Goal: Task Accomplishment & Management: Manage account settings

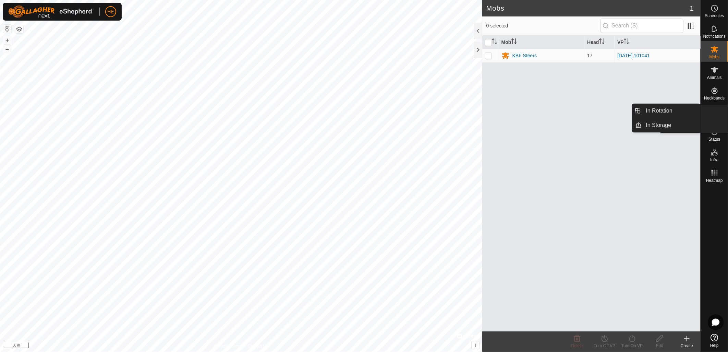
click at [716, 115] on es-virtualpaddocks-svg-icon at bounding box center [714, 111] width 12 height 11
click at [660, 128] on link "In Storage" at bounding box center [671, 125] width 59 height 14
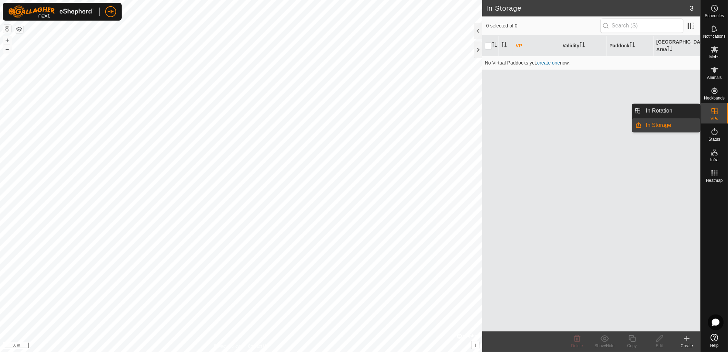
click at [714, 113] on icon at bounding box center [715, 111] width 6 height 6
click at [677, 111] on link "In Rotation" at bounding box center [671, 111] width 59 height 14
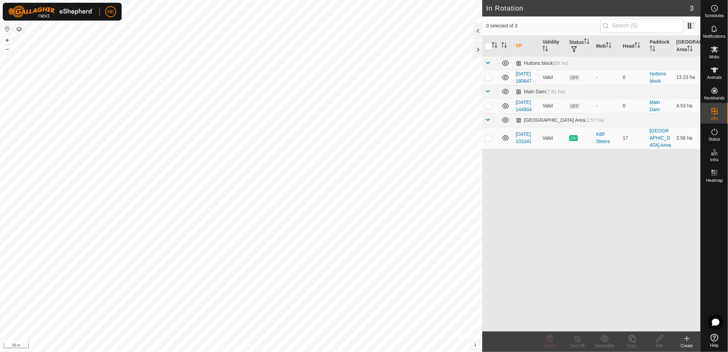
click at [687, 341] on icon at bounding box center [687, 338] width 8 height 8
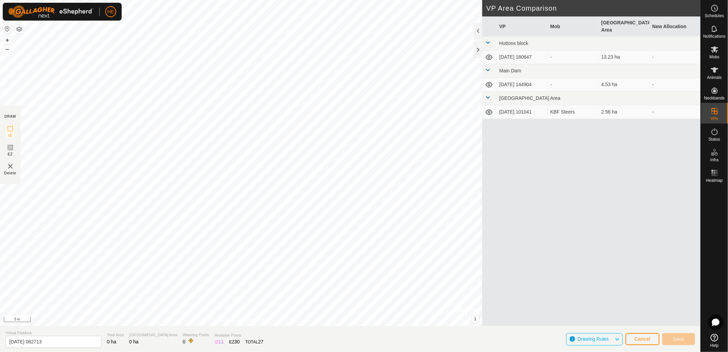
click at [0, 193] on html "HE Schedules Notifications Mobs Animals Neckbands VPs Status Infra Heatmap Help…" at bounding box center [364, 176] width 728 height 352
click at [0, 147] on html "HE Schedules Notifications Mobs Animals Neckbands VPs Status Infra Heatmap Help…" at bounding box center [364, 176] width 728 height 352
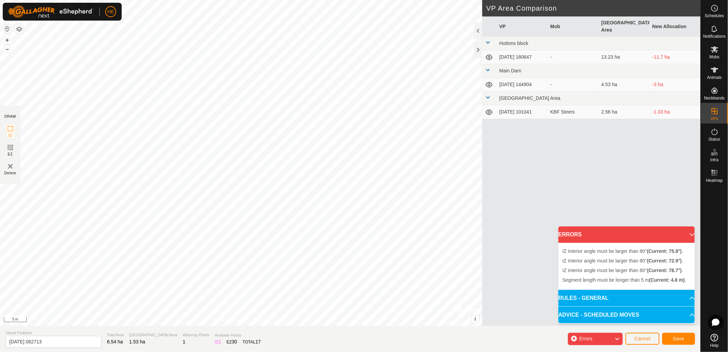
click at [168, 186] on div "IZ interior angle must be larger than 80° (Current: 72.9°) . + – ⇧ i © Mapbox ,…" at bounding box center [241, 163] width 482 height 326
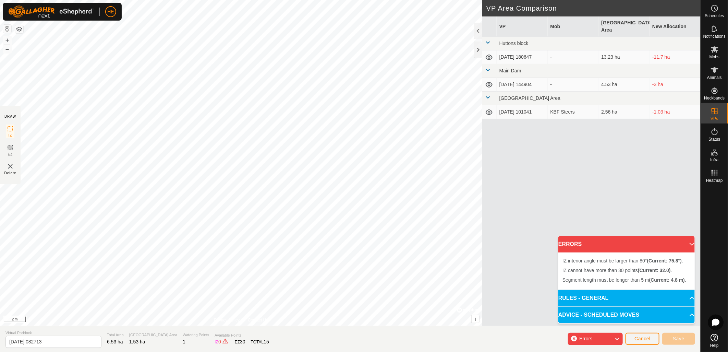
drag, startPoint x: 223, startPoint y: 196, endPoint x: 492, endPoint y: 13, distance: 325.6
click at [492, 13] on div "DRAW IZ EZ Delete Privacy Policy Contact Us IZ interior angle must be larger th…" at bounding box center [350, 163] width 701 height 326
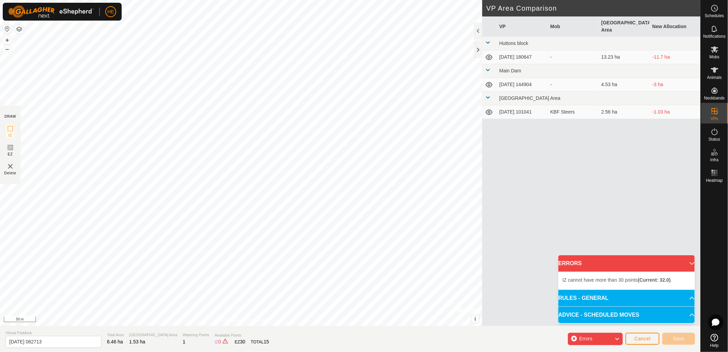
click at [578, 214] on div "DRAW IZ EZ Delete Privacy Policy Contact Us IZ interior angle must be larger th…" at bounding box center [350, 163] width 701 height 326
click at [620, 338] on icon at bounding box center [616, 338] width 5 height 9
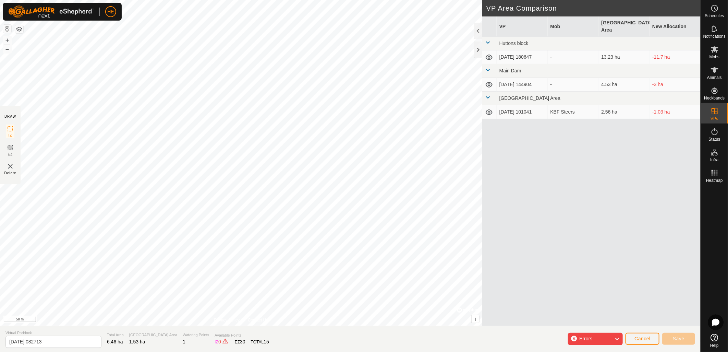
click at [619, 338] on icon at bounding box center [616, 338] width 5 height 9
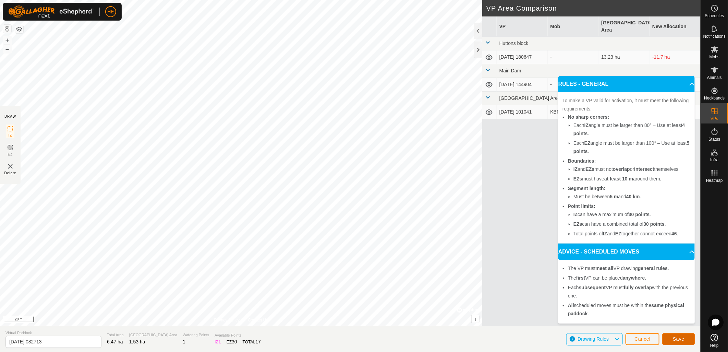
click at [681, 341] on span "Save" at bounding box center [679, 338] width 12 height 5
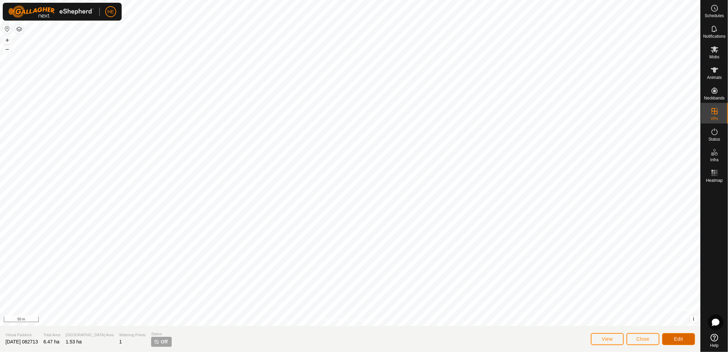
click at [682, 340] on span "Edit" at bounding box center [678, 338] width 9 height 5
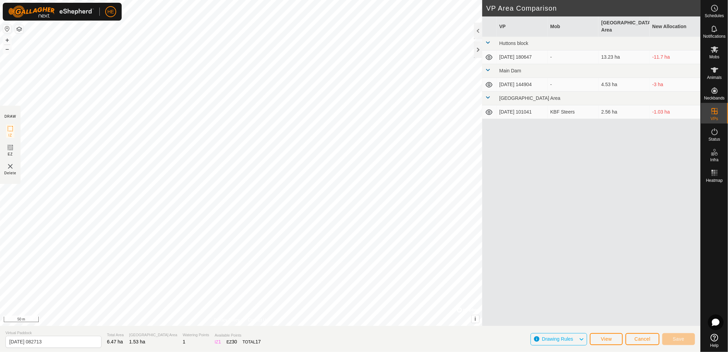
click at [582, 339] on icon at bounding box center [581, 339] width 5 height 9
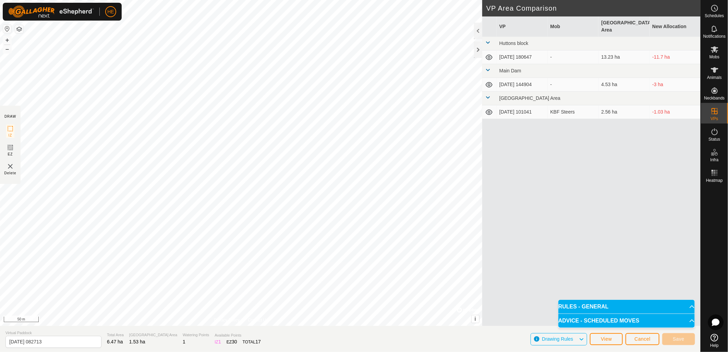
click at [688, 307] on p-accordion-header "RULES - GENERAL" at bounding box center [626, 307] width 136 height 14
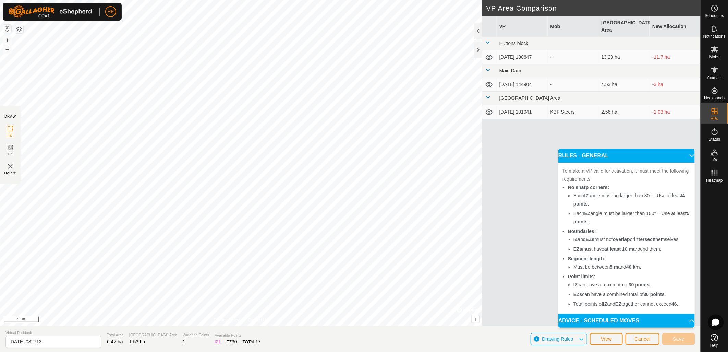
click at [542, 281] on div "VP Mob Grazing Area New Allocation Huttons block [DATE] 180647 - 13.23 ha -11.7…" at bounding box center [591, 179] width 218 height 326
click at [635, 338] on span "Cancel" at bounding box center [642, 338] width 16 height 5
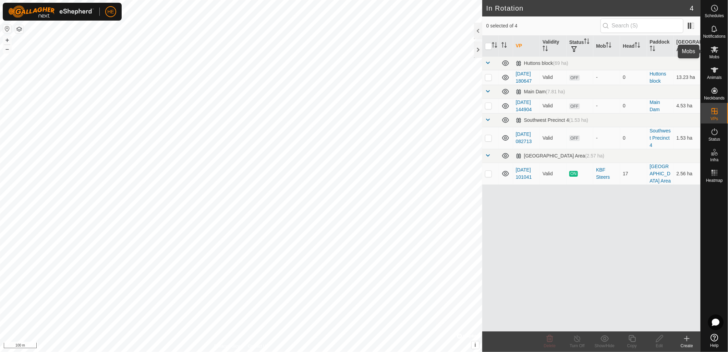
click at [720, 51] on es-mob-svg-icon at bounding box center [714, 49] width 12 height 11
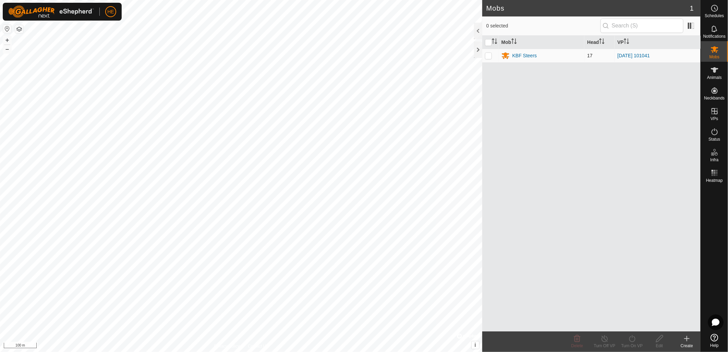
click at [491, 54] on p-checkbox at bounding box center [488, 55] width 7 height 5
checkbox input "true"
click at [715, 12] on icon at bounding box center [714, 8] width 8 height 8
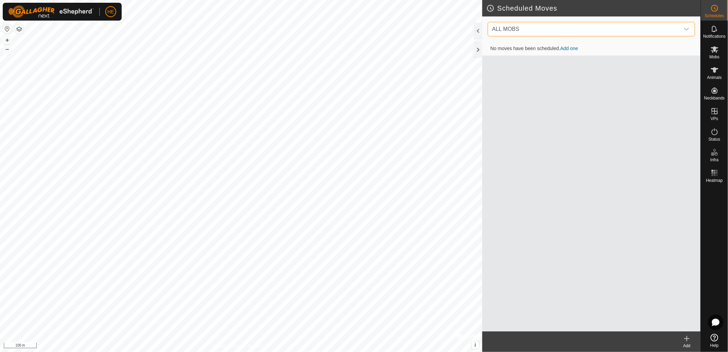
click at [576, 29] on span "ALL MOBS" at bounding box center [584, 29] width 190 height 14
click at [570, 51] on input "text" at bounding box center [592, 47] width 198 height 14
click at [537, 65] on li "KBF Steers (17) 0 move" at bounding box center [591, 65] width 207 height 14
click at [576, 46] on link "Add one" at bounding box center [569, 48] width 18 height 5
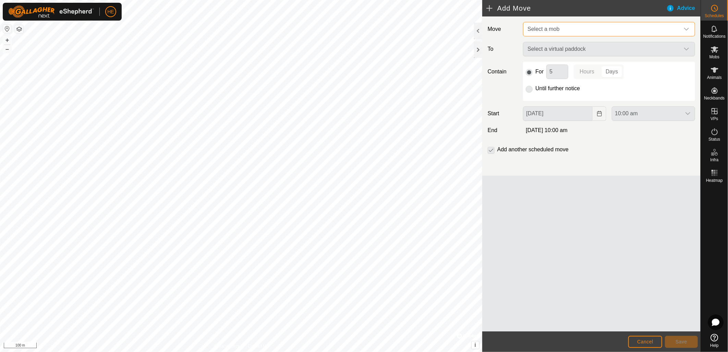
click at [557, 30] on span "Select a mob" at bounding box center [543, 29] width 32 height 6
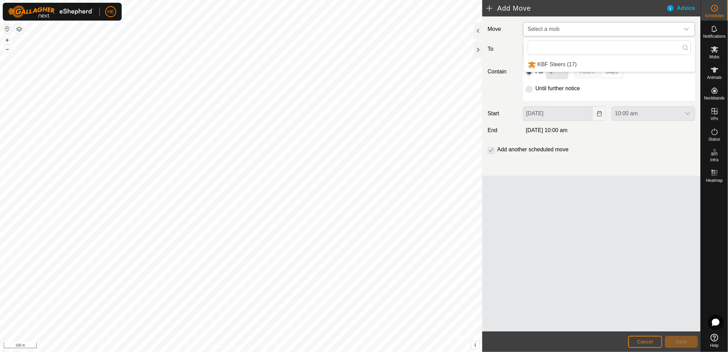
click at [557, 68] on li "KBF Steers (17)" at bounding box center [609, 65] width 171 height 14
click at [579, 50] on span "Select a virtual paddock" at bounding box center [602, 49] width 155 height 14
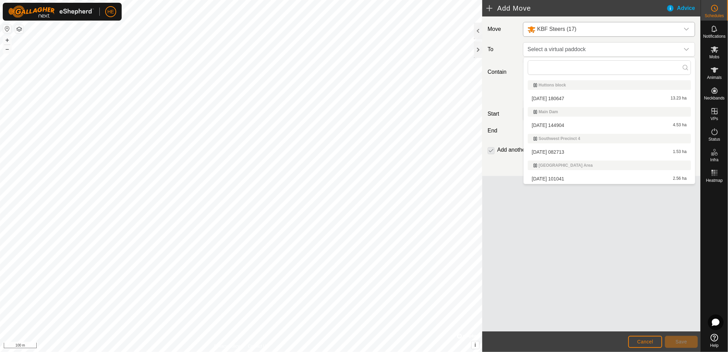
click at [556, 151] on li "[DATE] 082713 1.53 ha" at bounding box center [609, 152] width 163 height 10
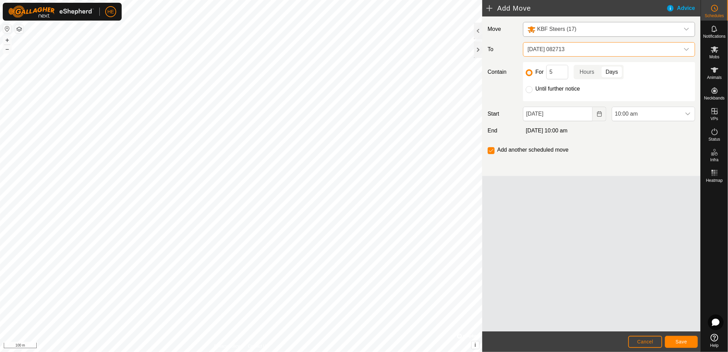
click at [534, 90] on div "Until further notice" at bounding box center [609, 89] width 167 height 8
click at [529, 89] on input "Until further notice" at bounding box center [529, 89] width 7 height 7
radio input "true"
checkbox input "false"
click at [680, 341] on span "Save" at bounding box center [682, 341] width 12 height 5
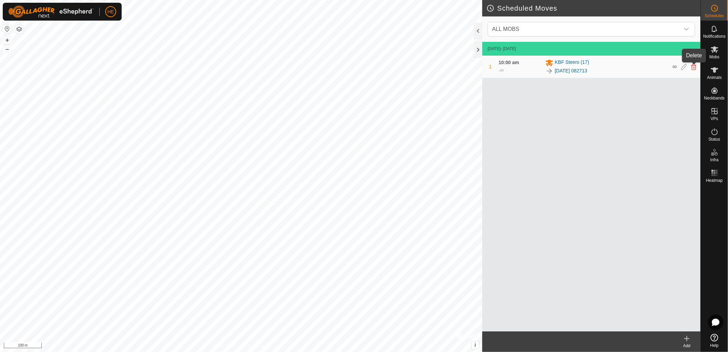
click at [696, 68] on icon at bounding box center [693, 67] width 5 height 6
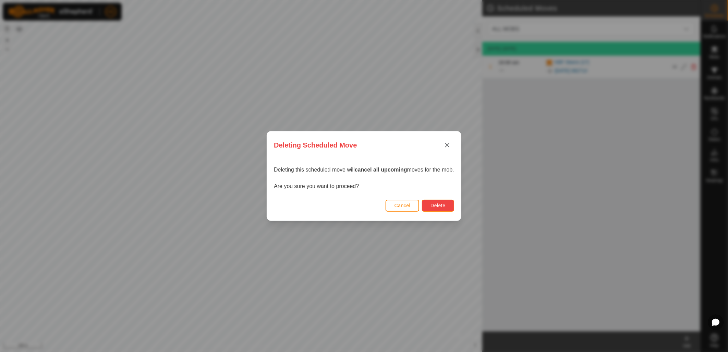
click at [436, 207] on span "Delete" at bounding box center [437, 205] width 15 height 5
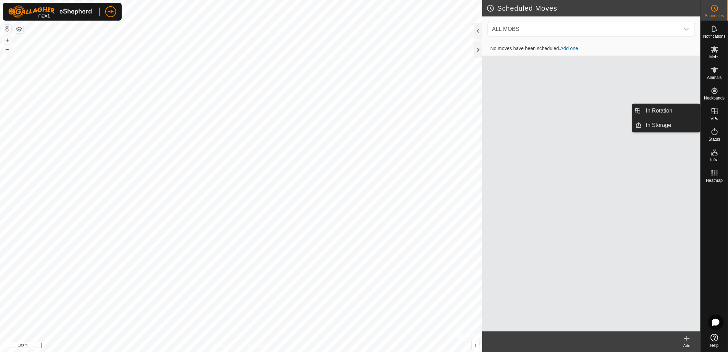
click at [716, 114] on icon at bounding box center [714, 111] width 8 height 8
click at [659, 124] on link "In Storage" at bounding box center [671, 125] width 59 height 14
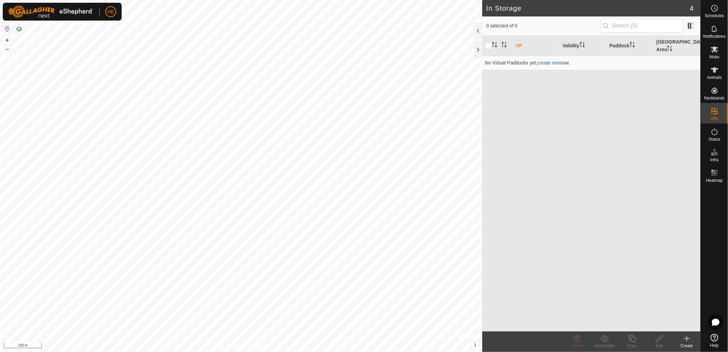
click at [690, 342] on div "Create" at bounding box center [686, 345] width 27 height 6
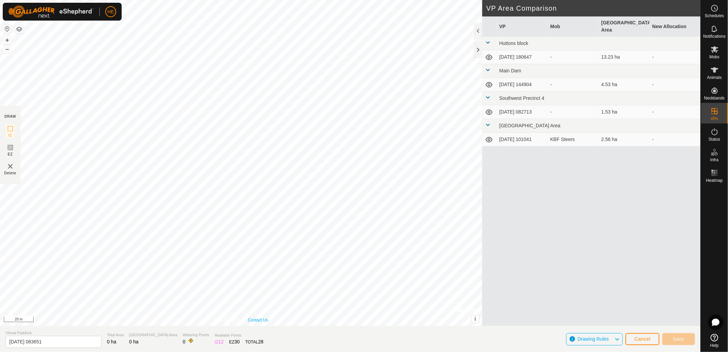
click at [255, 351] on html "HE Schedules Notifications Mobs Animals Neckbands VPs Status Infra Heatmap Help…" at bounding box center [364, 176] width 728 height 352
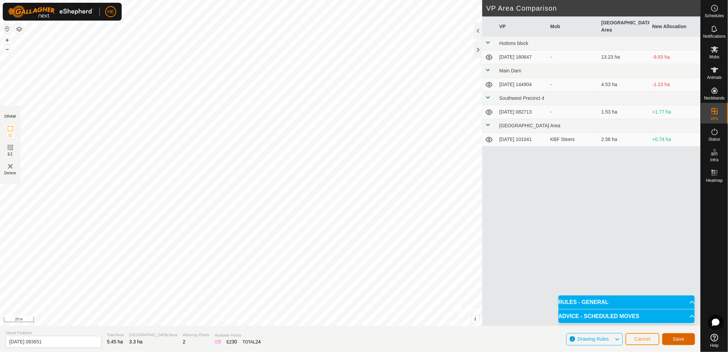
click at [680, 338] on span "Save" at bounding box center [679, 338] width 12 height 5
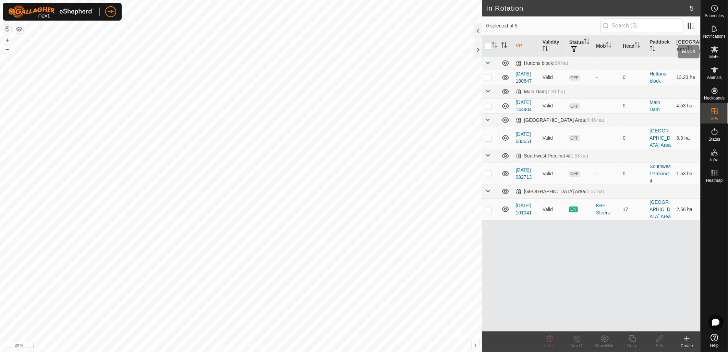
click at [713, 49] on icon at bounding box center [715, 49] width 8 height 7
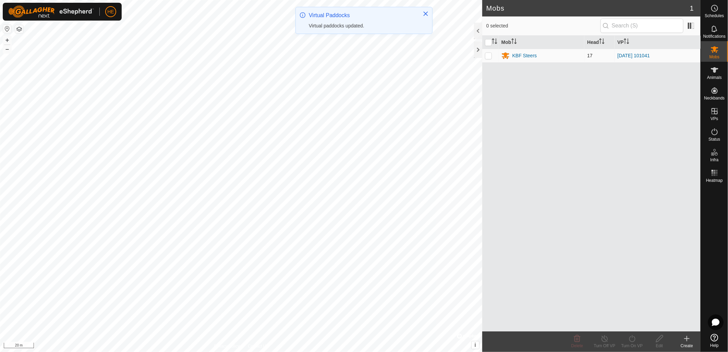
click at [490, 56] on p-checkbox at bounding box center [488, 55] width 7 height 5
checkbox input "true"
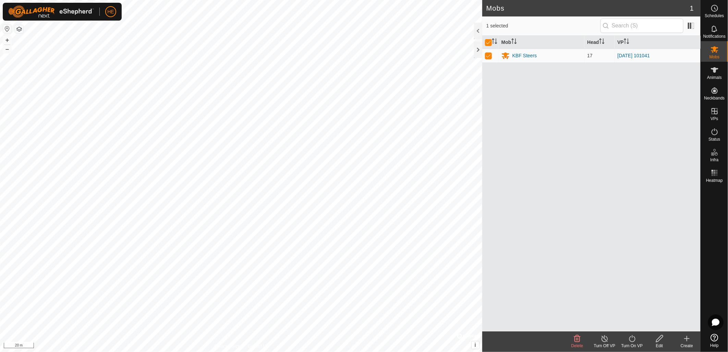
click at [605, 339] on line at bounding box center [604, 338] width 5 height 5
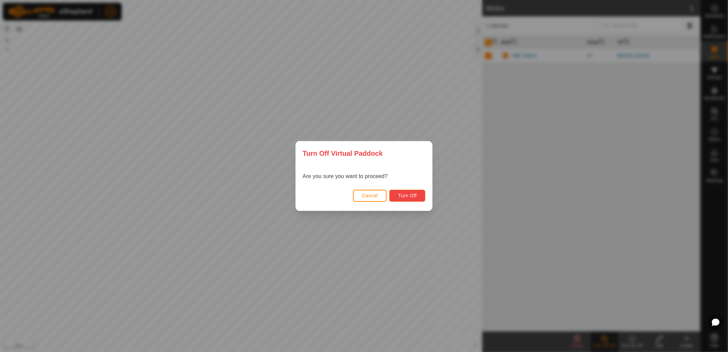
click at [419, 195] on button "Turn Off" at bounding box center [407, 196] width 36 height 12
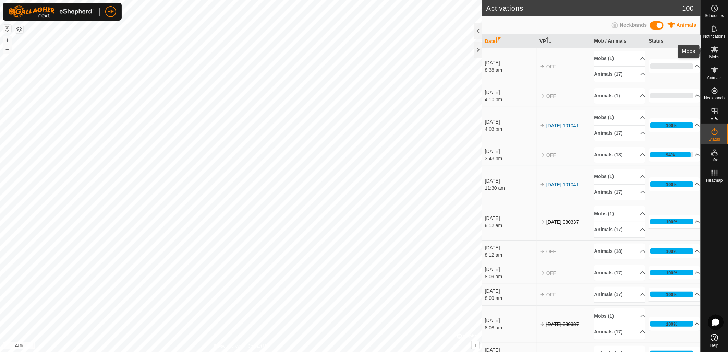
click at [718, 52] on icon at bounding box center [714, 49] width 8 height 8
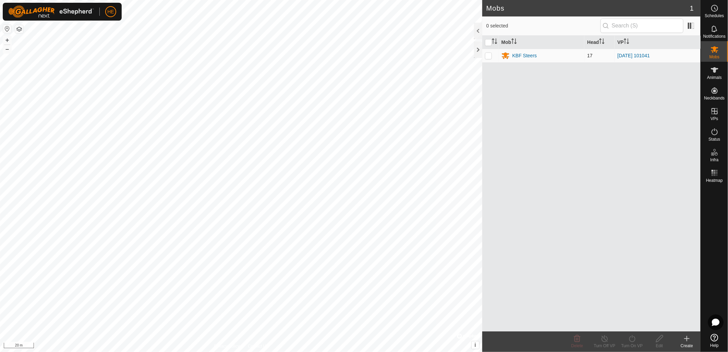
click at [487, 57] on p-checkbox at bounding box center [488, 55] width 7 height 5
checkbox input "true"
click at [633, 341] on icon at bounding box center [632, 338] width 6 height 7
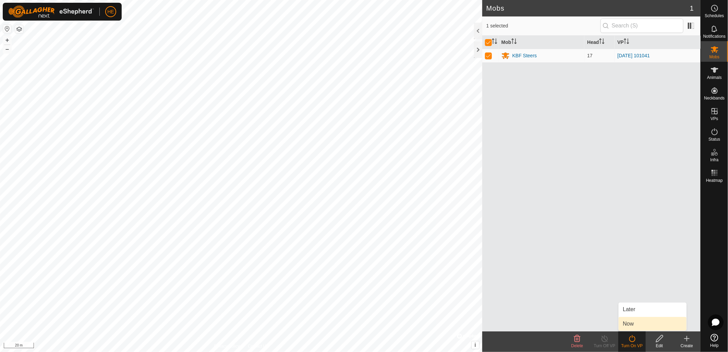
click at [637, 323] on link "Now" at bounding box center [653, 324] width 68 height 14
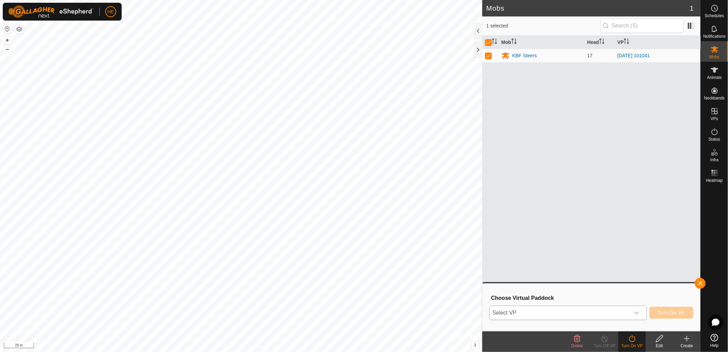
click at [639, 313] on icon "dropdown trigger" at bounding box center [636, 312] width 5 height 5
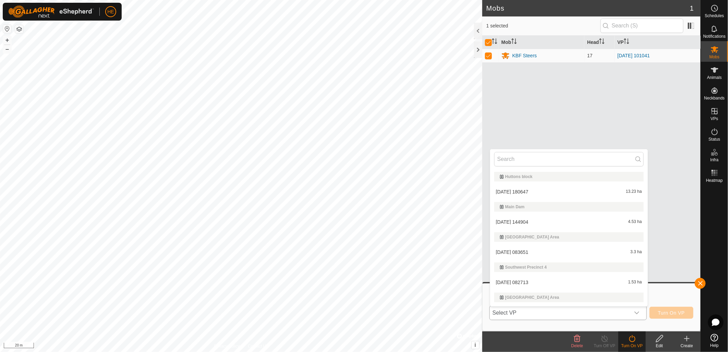
scroll to position [13, 0]
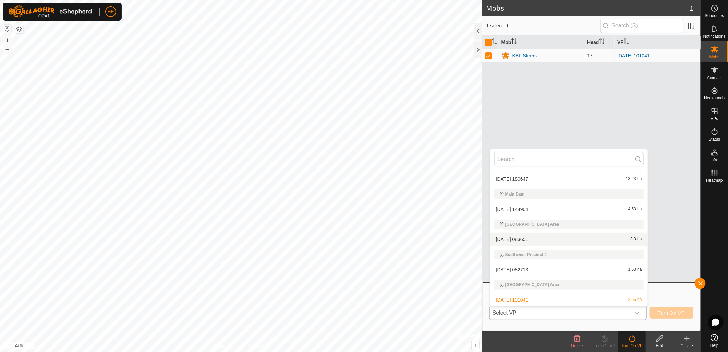
click at [501, 240] on li "[DATE] 083651 3.3 ha" at bounding box center [569, 239] width 158 height 14
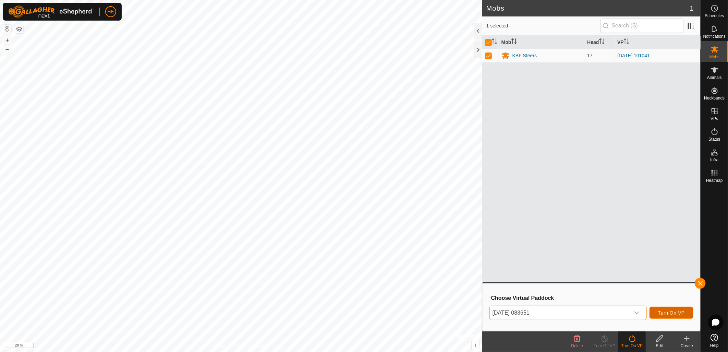
click at [669, 314] on span "Turn On VP" at bounding box center [671, 312] width 27 height 5
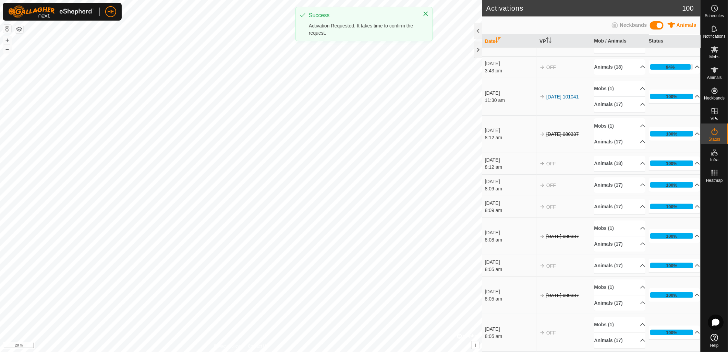
scroll to position [190, 0]
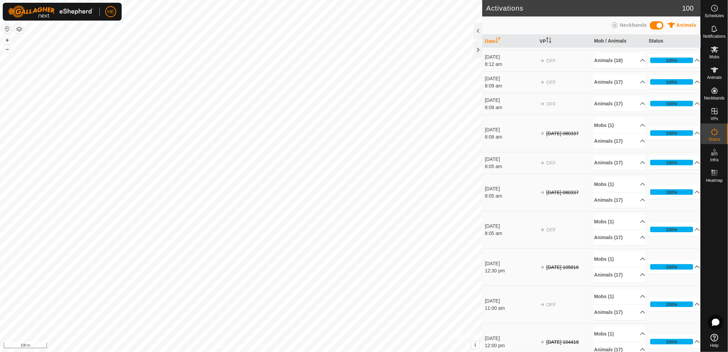
scroll to position [228, 0]
click at [717, 9] on icon at bounding box center [714, 8] width 8 height 8
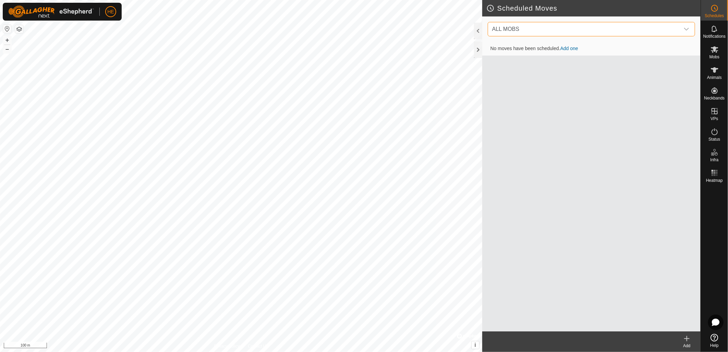
click at [545, 24] on span "ALL MOBS" at bounding box center [584, 29] width 190 height 14
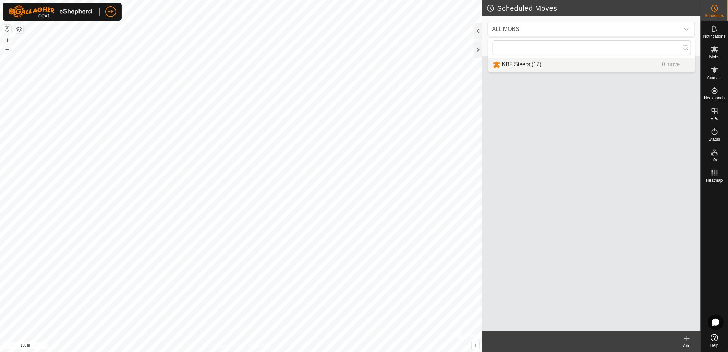
drag, startPoint x: 559, startPoint y: 95, endPoint x: 557, endPoint y: 84, distance: 11.6
click at [560, 95] on div "No moves have been scheduled. Add one" at bounding box center [591, 186] width 218 height 289
click at [564, 49] on link "Add one" at bounding box center [569, 48] width 18 height 5
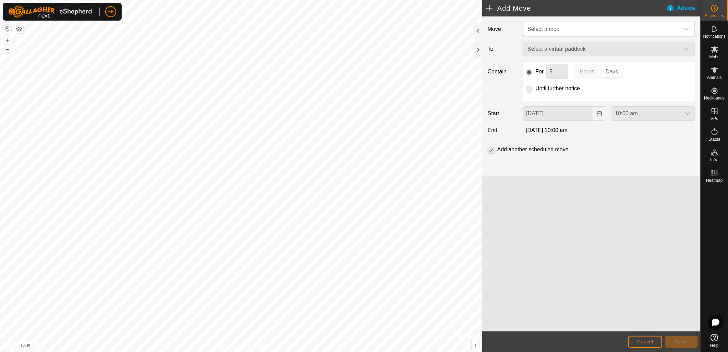
click at [564, 30] on span "Select a mob" at bounding box center [602, 29] width 155 height 14
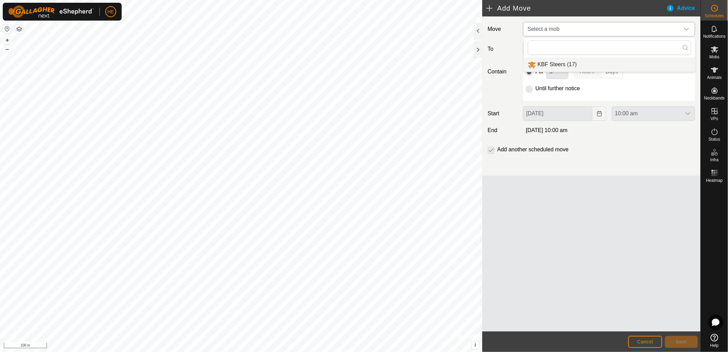
click at [558, 66] on li "KBF Steers (17)" at bounding box center [609, 65] width 171 height 14
click at [593, 47] on span "Select a virtual paddock" at bounding box center [602, 49] width 155 height 14
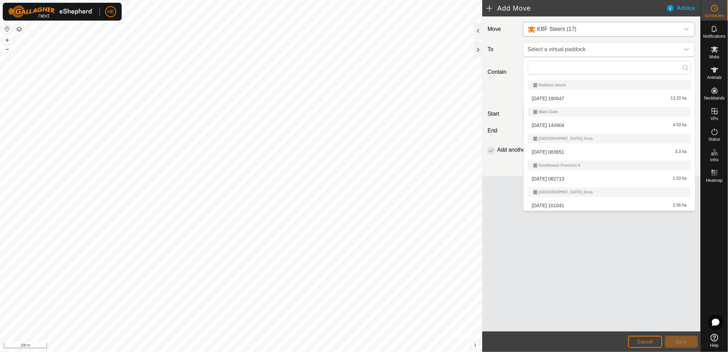
click at [544, 177] on li "[DATE] 082713 1.53 ha" at bounding box center [609, 178] width 163 height 10
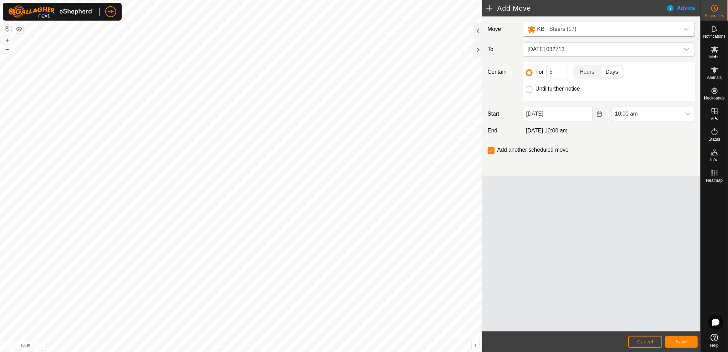
click at [530, 89] on input "Until further notice" at bounding box center [529, 89] width 7 height 7
radio input "true"
checkbox input "false"
click at [686, 345] on button "Save" at bounding box center [681, 342] width 33 height 12
